Goal: Check status

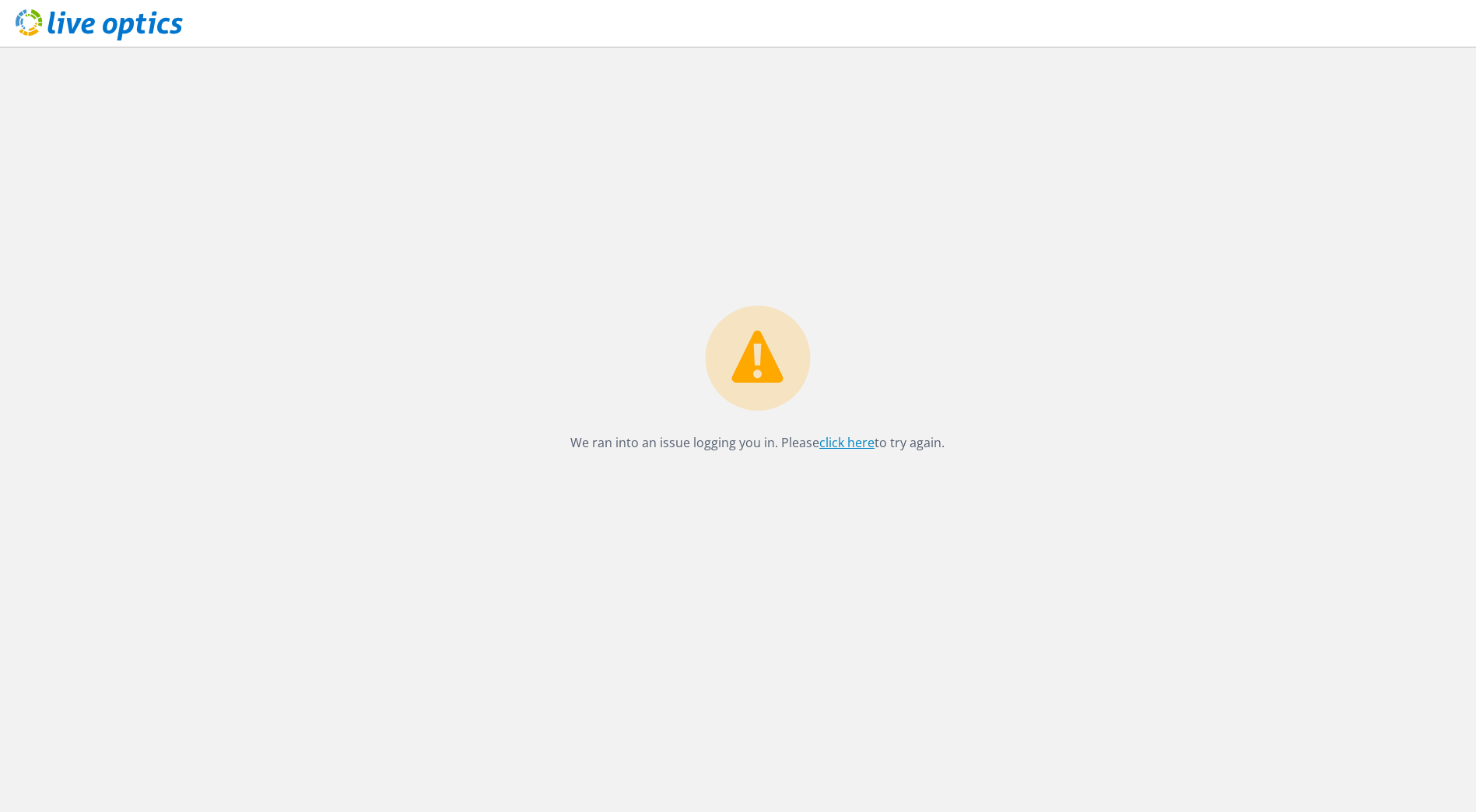
click at [853, 443] on link "click here" at bounding box center [847, 443] width 55 height 17
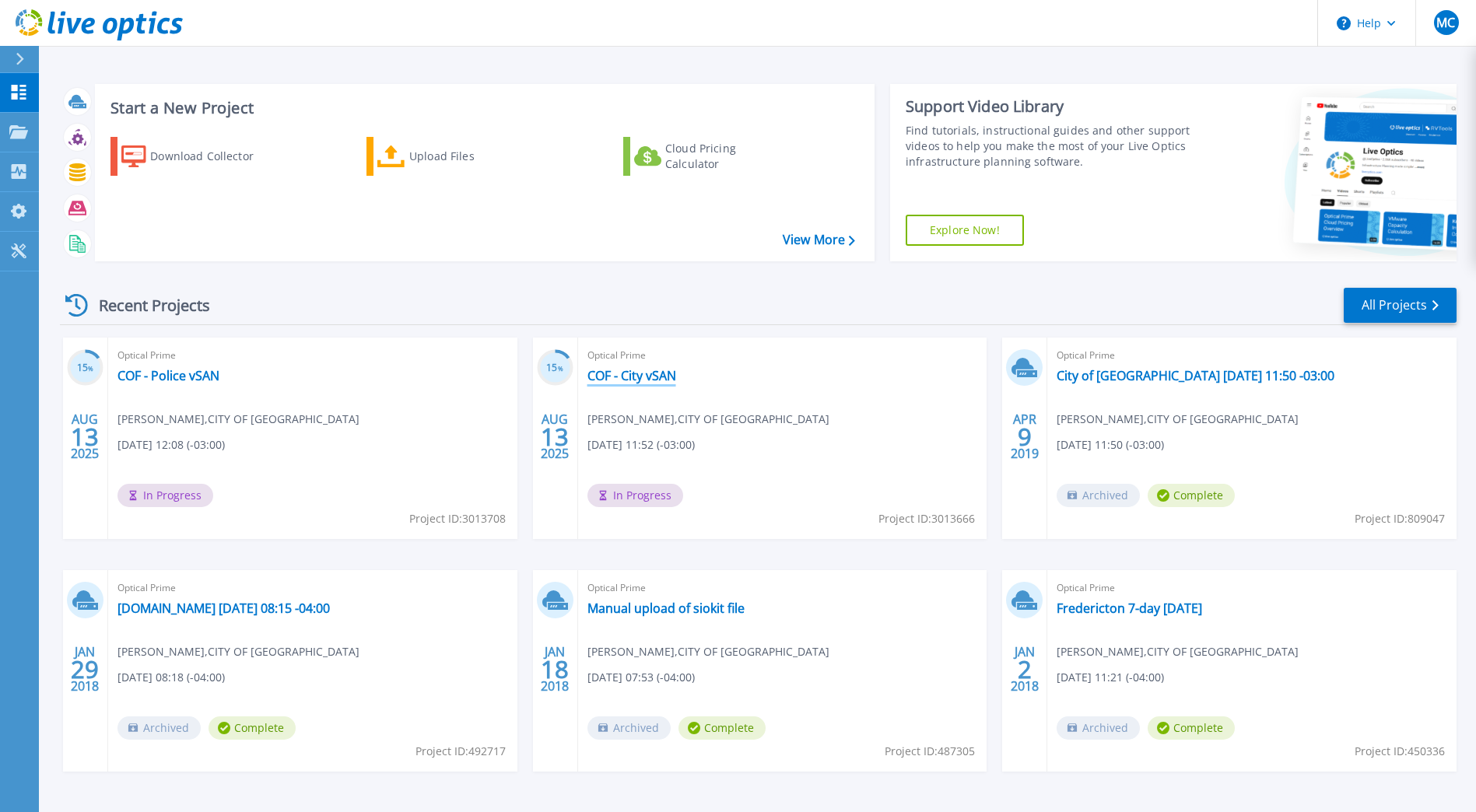
click at [610, 377] on link "COF - City vSAN" at bounding box center [631, 376] width 89 height 16
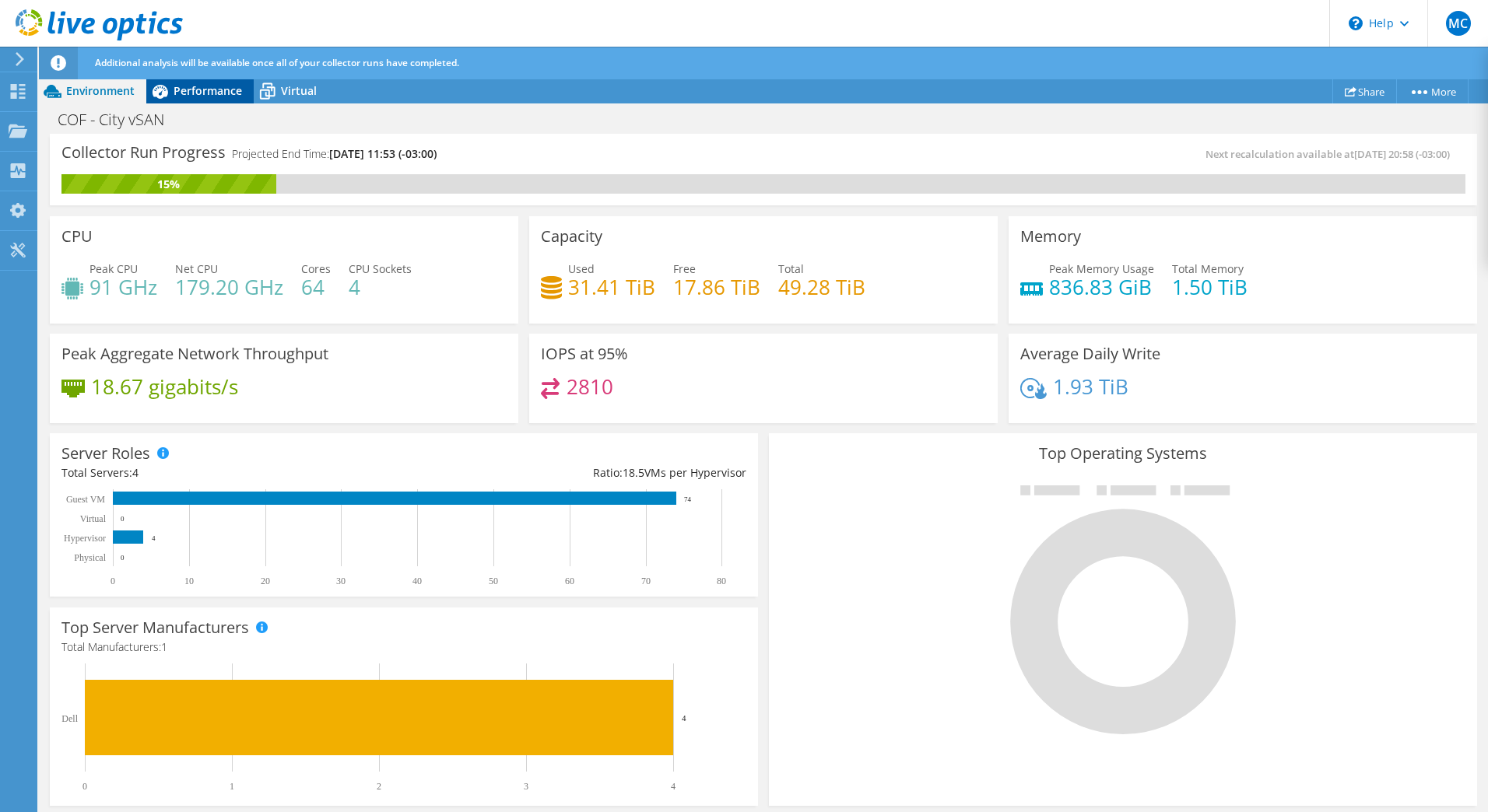
click at [210, 96] on span "Performance" at bounding box center [208, 91] width 69 height 15
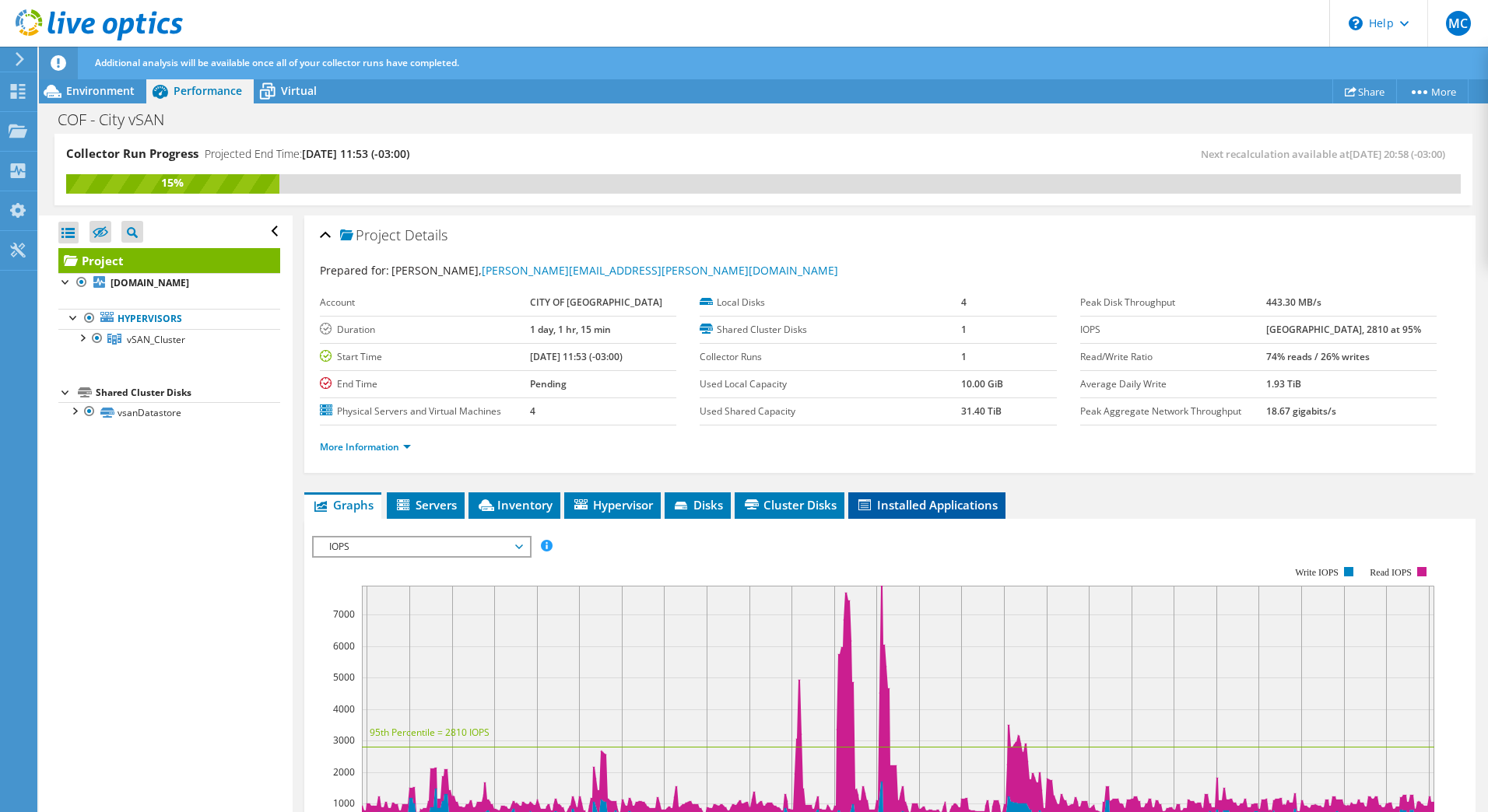
click at [900, 501] on span "Installed Applications" at bounding box center [927, 504] width 142 height 16
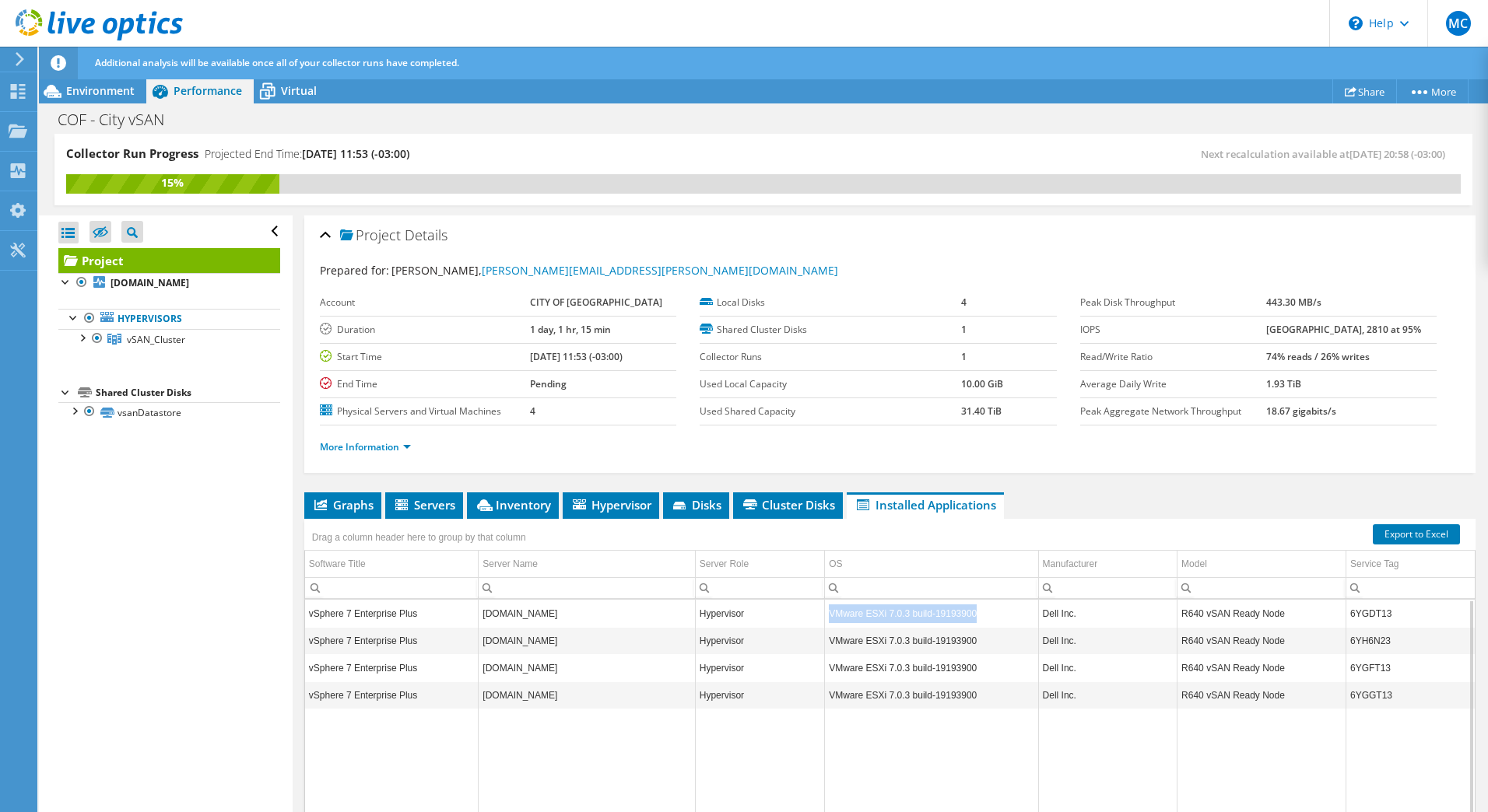
drag, startPoint x: 973, startPoint y: 614, endPoint x: 824, endPoint y: 615, distance: 149.0
click at [825, 615] on td "VMware ESXi 7.0.3 build-19193900" at bounding box center [932, 614] width 213 height 28
